Goal: Transaction & Acquisition: Purchase product/service

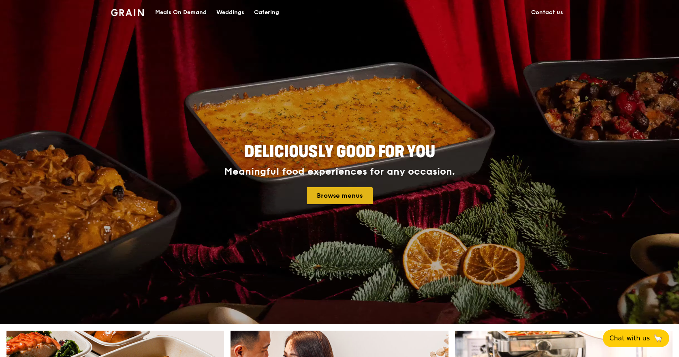
click at [344, 194] on link "Browse menus" at bounding box center [340, 195] width 66 height 17
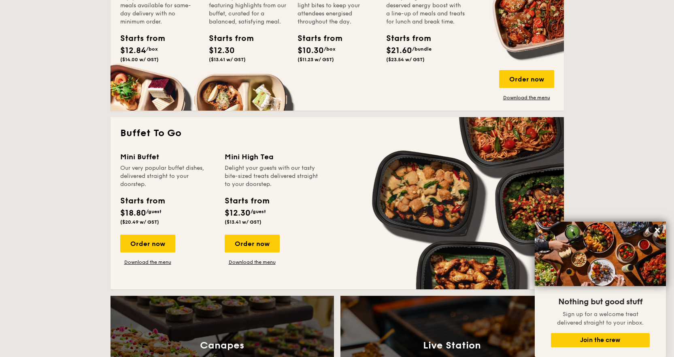
scroll to position [769, 0]
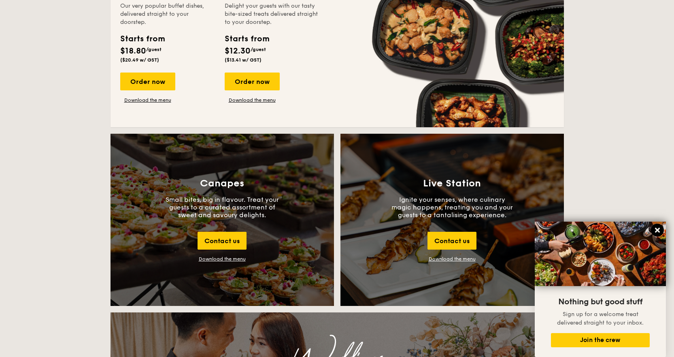
click at [656, 229] on icon at bounding box center [657, 230] width 5 height 5
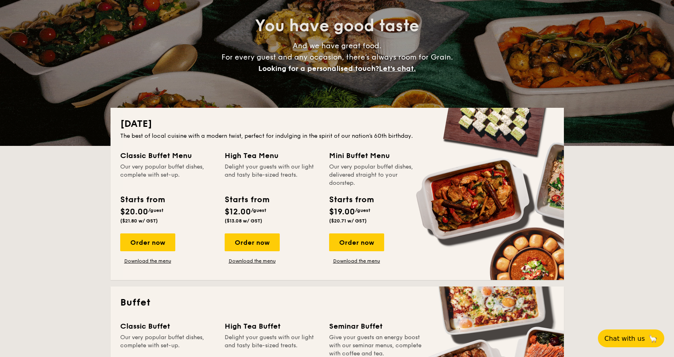
scroll to position [0, 0]
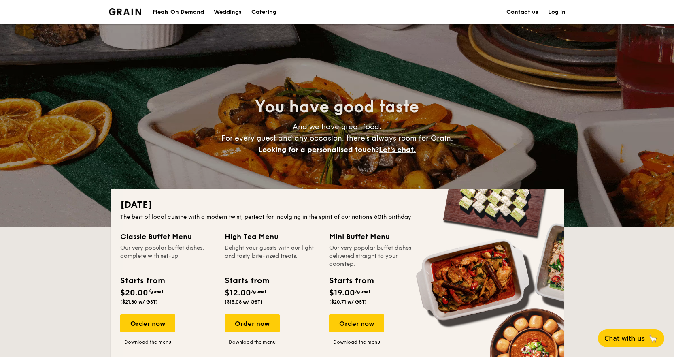
click at [189, 12] on div "Meals On Demand" at bounding box center [178, 12] width 51 height 24
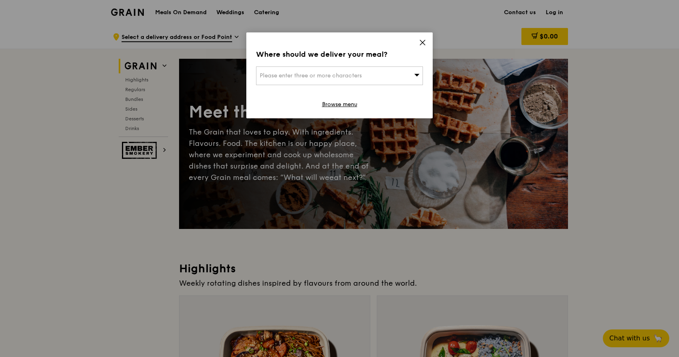
click at [328, 77] on span "Please enter three or more characters" at bounding box center [311, 75] width 102 height 7
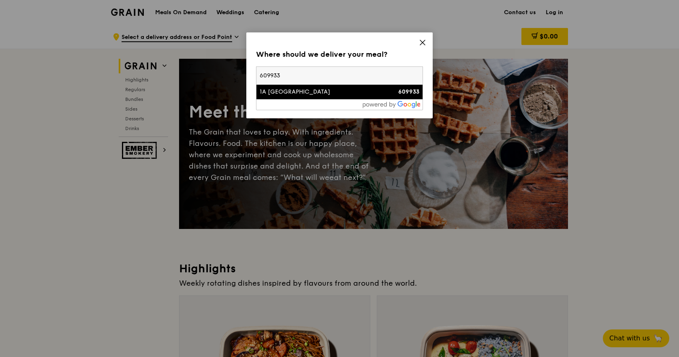
type input "609933"
click at [326, 92] on div "1A International Business Park" at bounding box center [320, 92] width 120 height 8
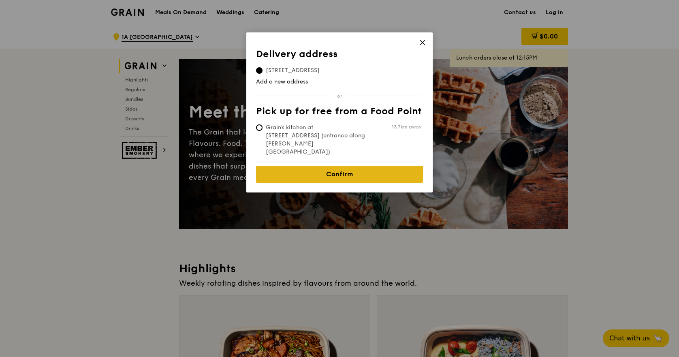
click at [329, 166] on link "Confirm" at bounding box center [339, 174] width 167 height 17
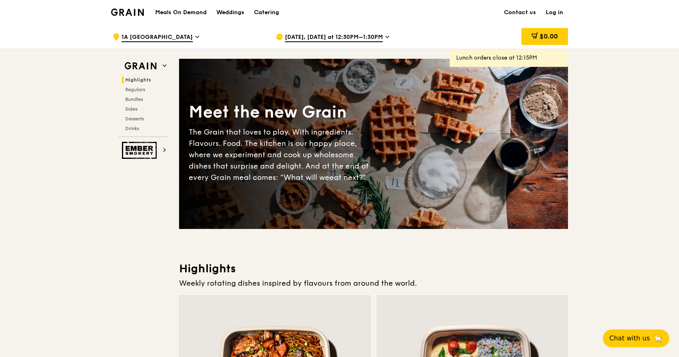
click at [381, 40] on div "Aug 13, Today at 12:30PM–1:30PM" at bounding box center [351, 37] width 150 height 24
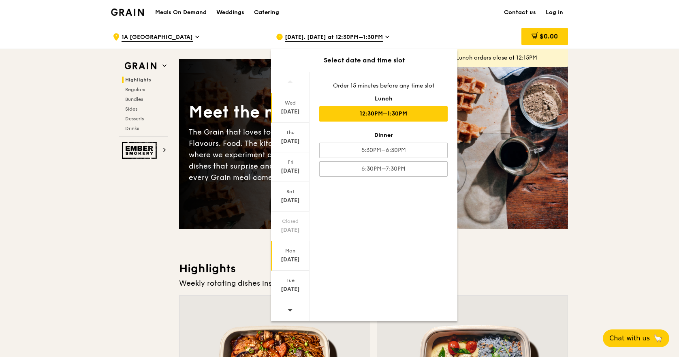
click at [282, 249] on div "Mon" at bounding box center [290, 250] width 36 height 6
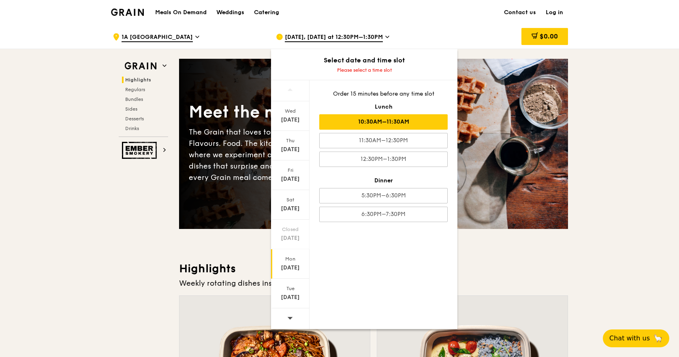
click at [383, 123] on div "10:30AM–11:30AM" at bounding box center [383, 121] width 128 height 15
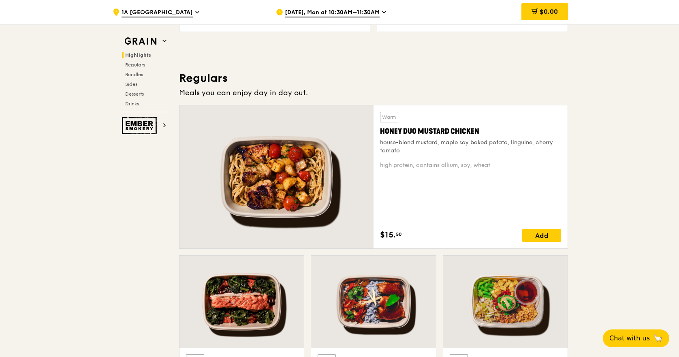
scroll to position [445, 0]
